Goal: Check status: Check status

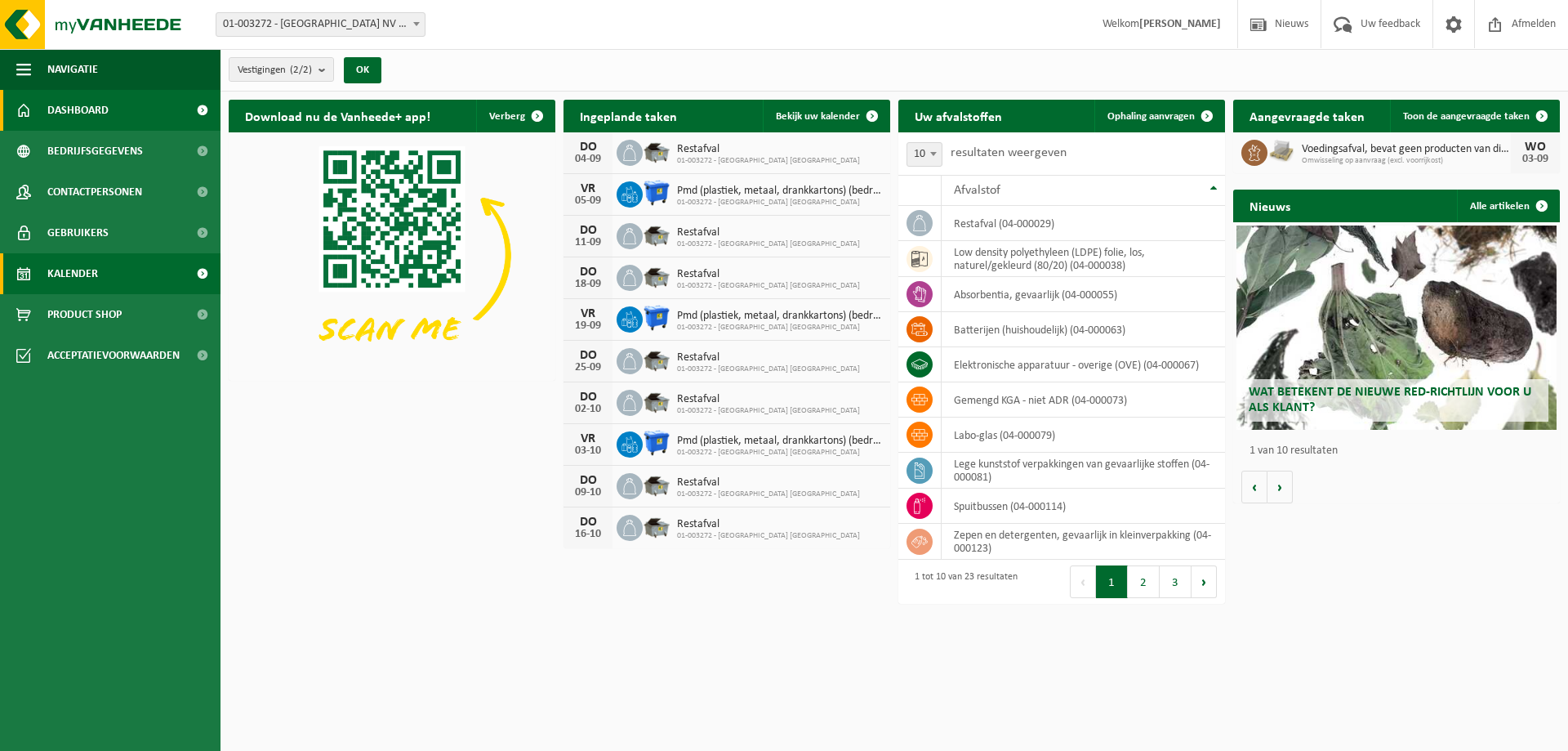
click at [50, 271] on span "Kalender" at bounding box center [72, 274] width 51 height 41
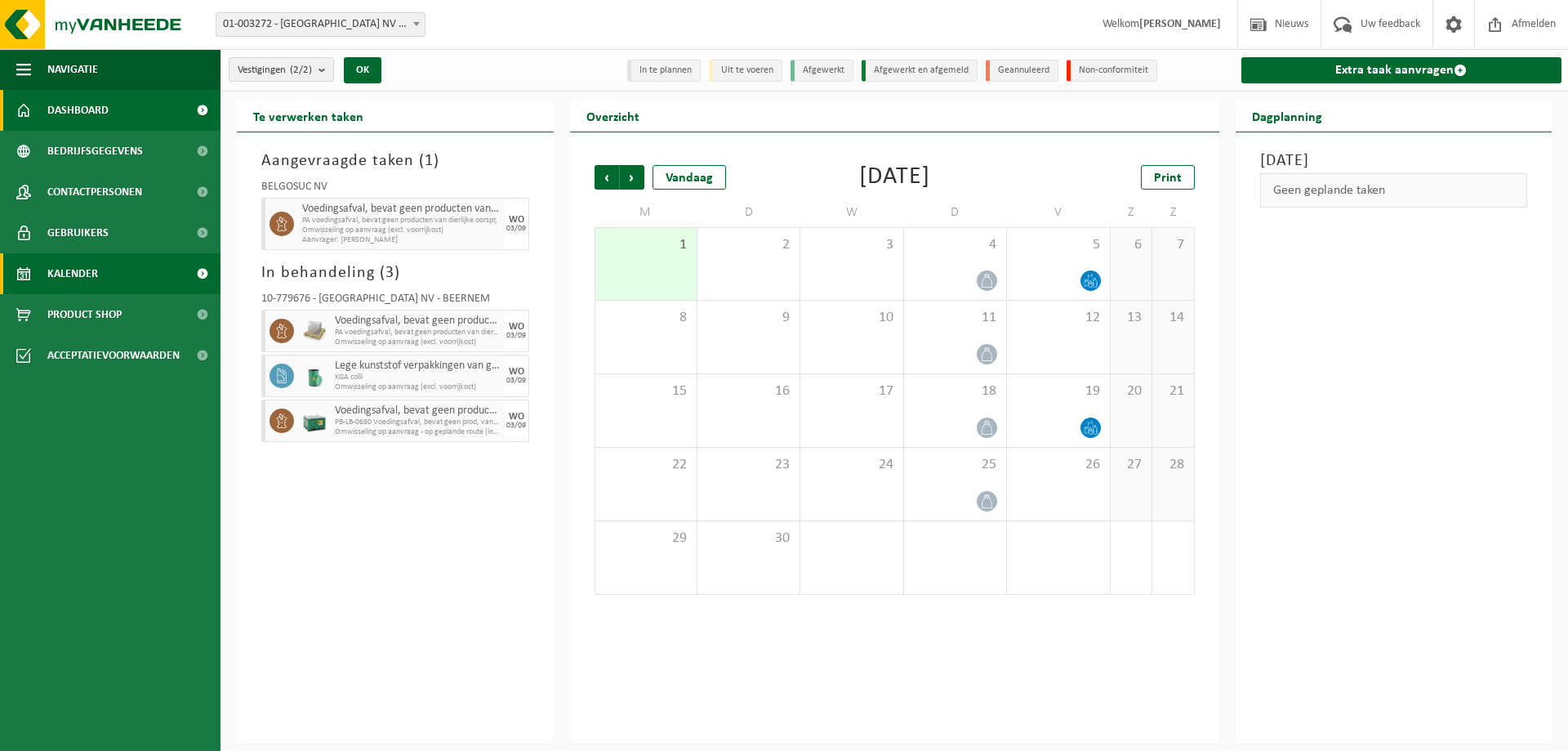
click at [67, 93] on span "Dashboard" at bounding box center [77, 110] width 62 height 41
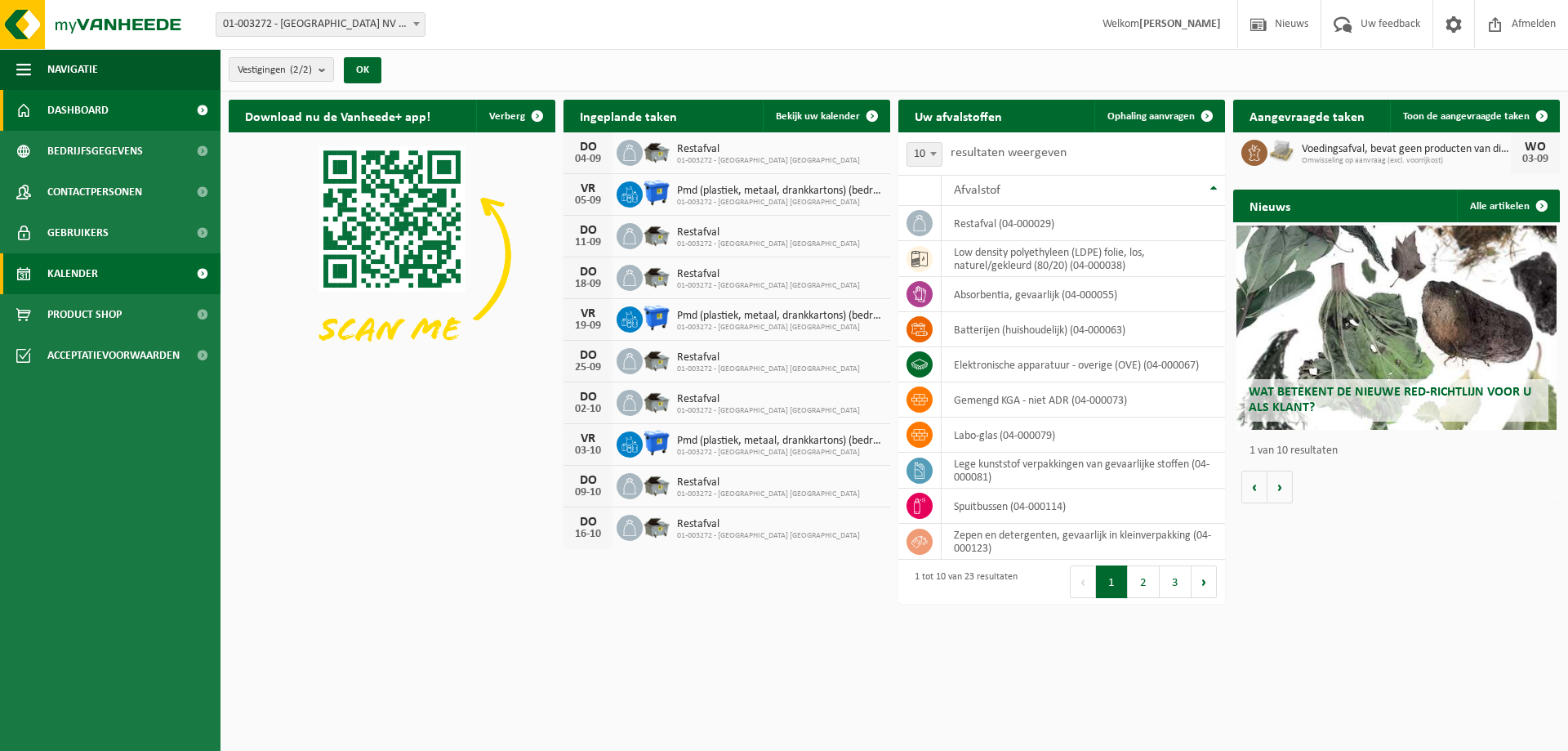
click at [99, 267] on link "Kalender" at bounding box center [110, 274] width 221 height 41
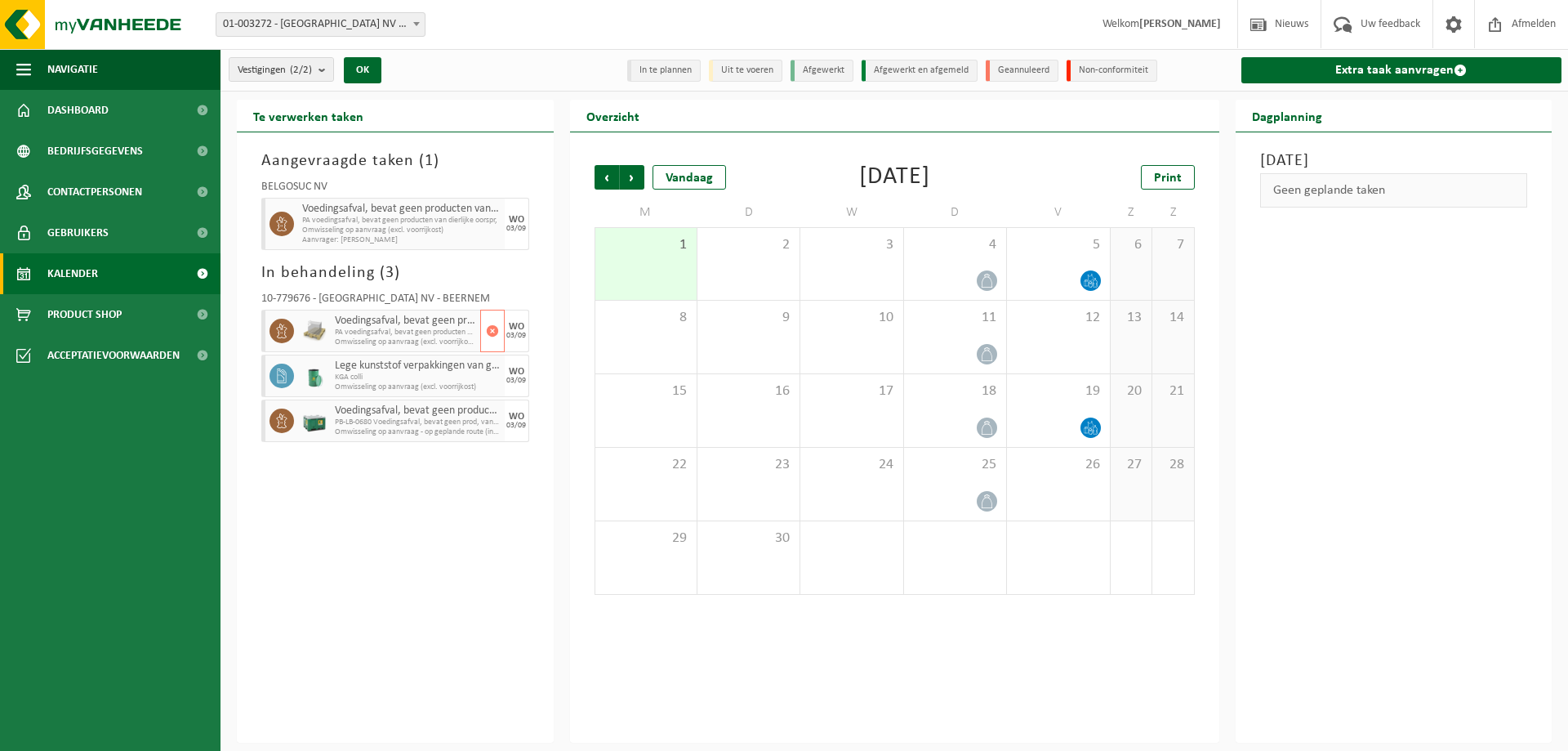
click at [411, 326] on span "Voedingsafval, bevat geen producten van dierlijke oorsprong, gemengde verpakkin…" at bounding box center [406, 321] width 142 height 13
click at [400, 333] on span "PA voedingsafval, bevat geen producten van dierlijke oorspr," at bounding box center [406, 332] width 142 height 10
click at [380, 230] on span "Omwisseling op aanvraag (excl. voorrijkost)" at bounding box center [401, 231] width 198 height 10
click at [458, 227] on span "Omwisseling op aanvraag (excl. voorrijkost)" at bounding box center [401, 231] width 198 height 10
click at [613, 176] on span "Vorige" at bounding box center [606, 177] width 24 height 24
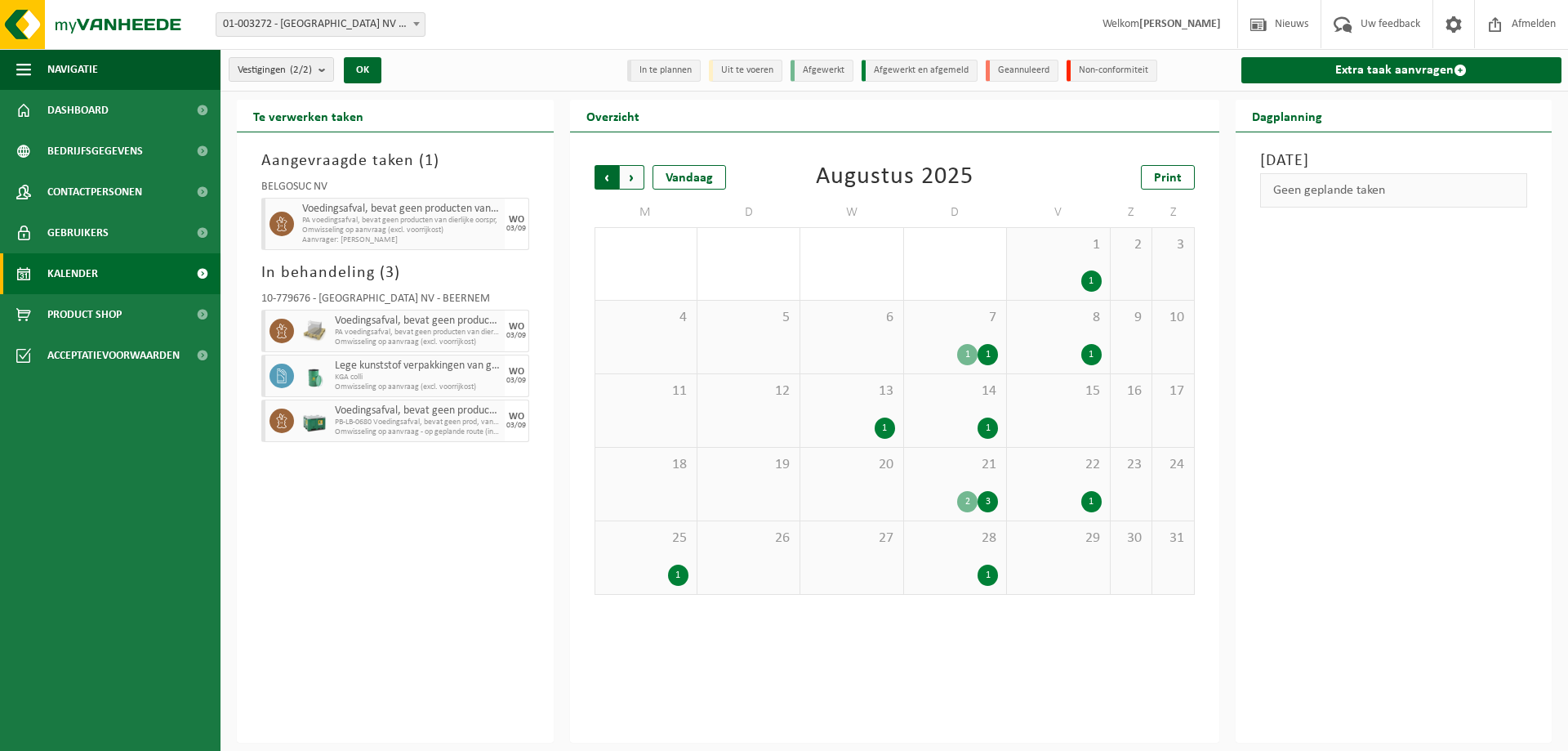
click at [623, 177] on span "Volgende" at bounding box center [632, 177] width 24 height 24
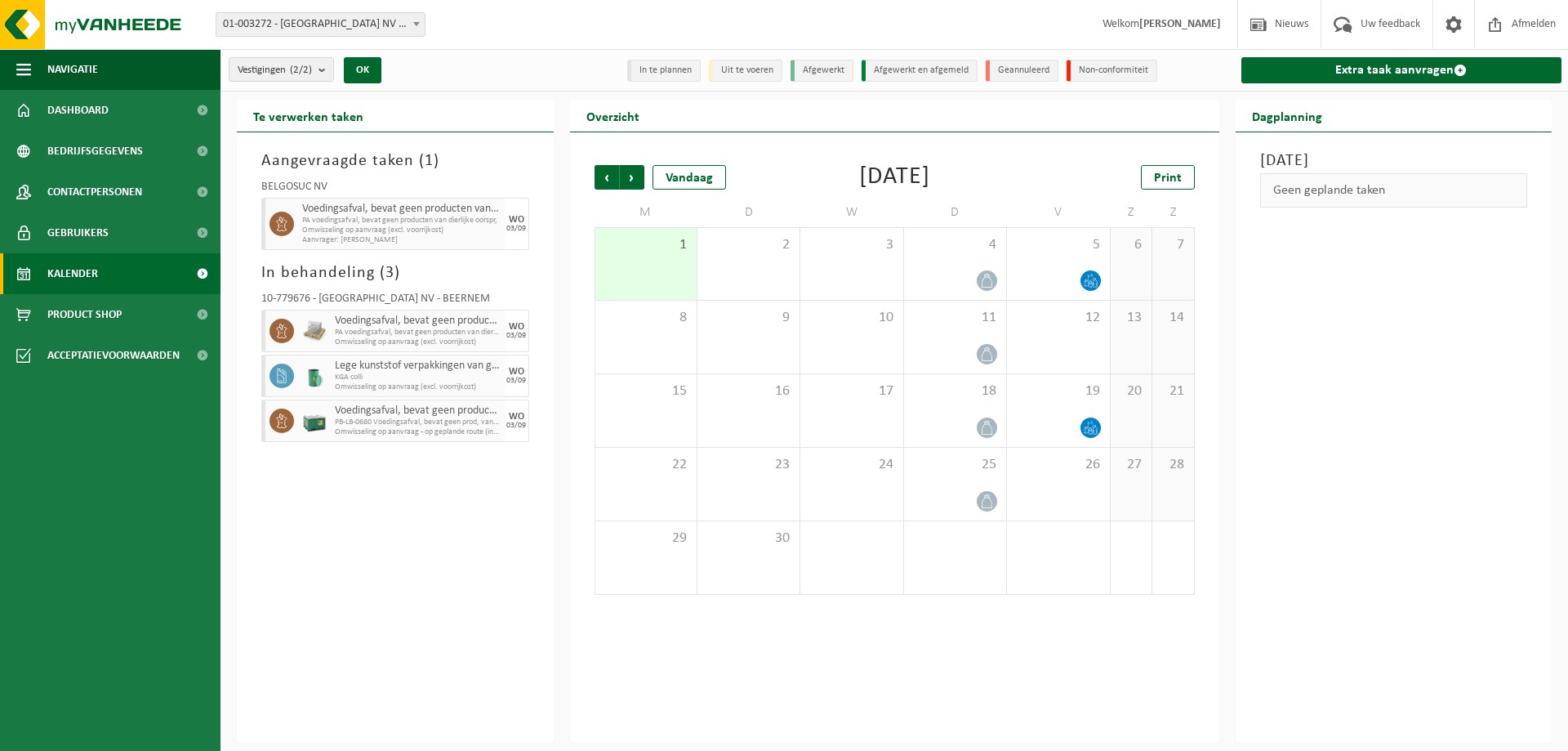
drag, startPoint x: 358, startPoint y: 604, endPoint x: 361, endPoint y: 638, distance: 34.1
click at [360, 628] on div "Aangevraagde taken ( 1 ) BELGOSUC NV Voedingsafval, bevat geen producten van di…" at bounding box center [395, 437] width 317 height 610
click at [381, 513] on div "Aangevraagde taken ( 1 ) BELGOSUC NV Voedingsafval, bevat geen producten van di…" at bounding box center [395, 437] width 317 height 610
click at [327, 596] on div "Aangevraagde taken ( 1 ) BELGOSUC NV Voedingsafval, bevat geen producten van di…" at bounding box center [395, 437] width 317 height 610
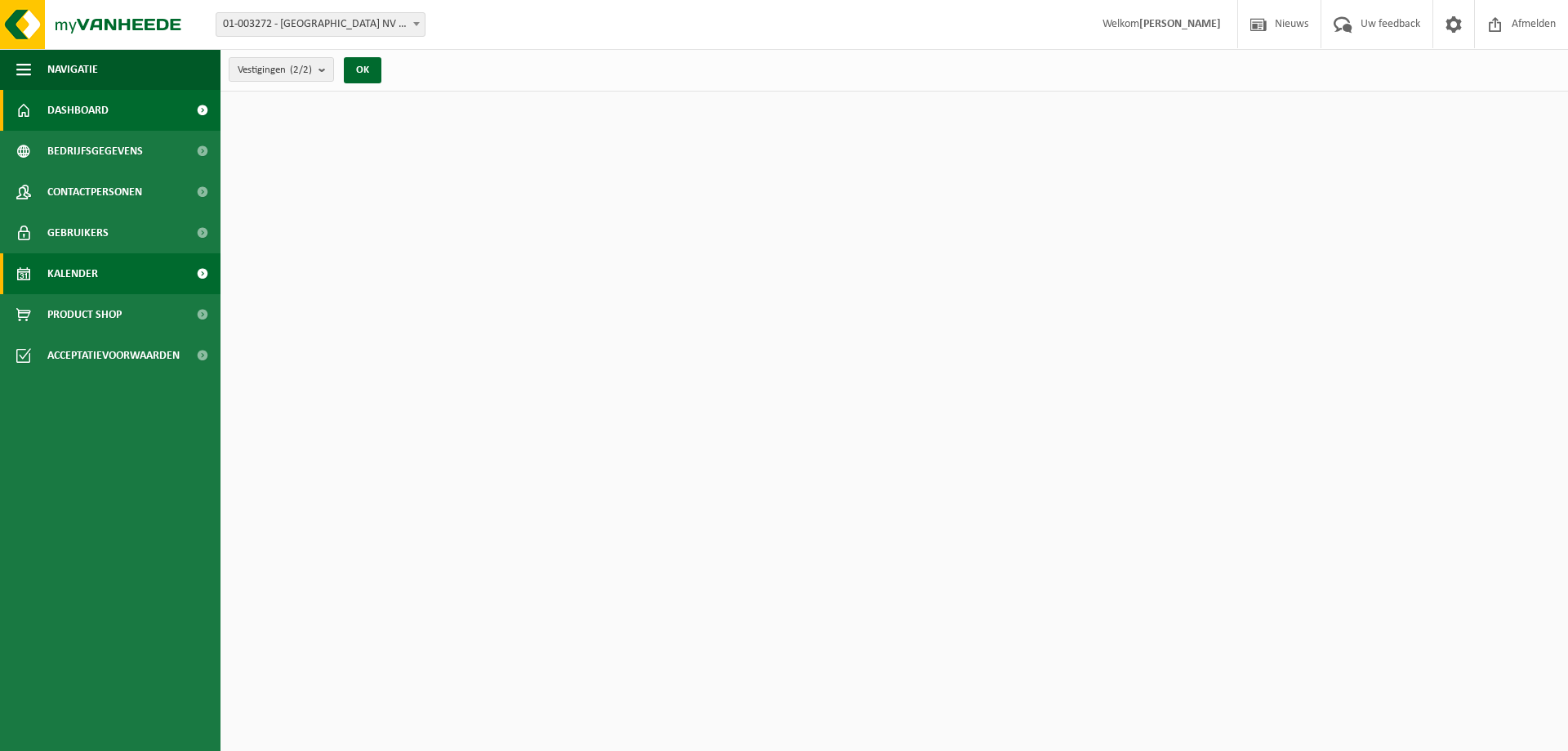
click at [84, 266] on span "Kalender" at bounding box center [72, 274] width 51 height 41
